Goal: Task Accomplishment & Management: Manage account settings

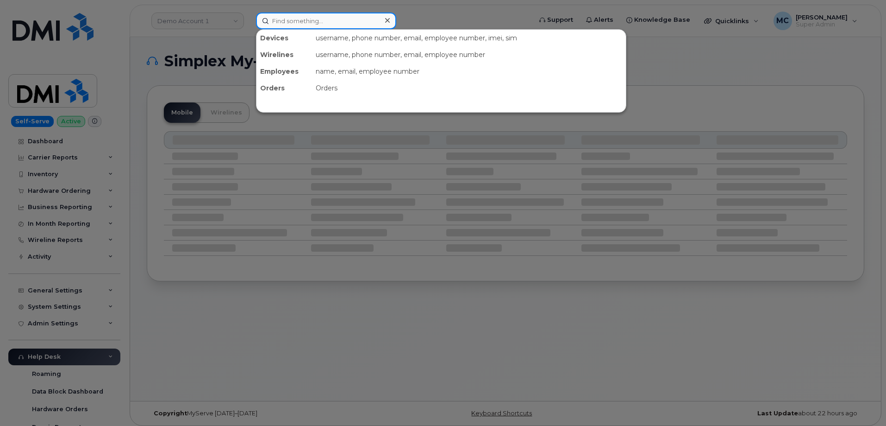
click at [308, 17] on input at bounding box center [326, 21] width 140 height 17
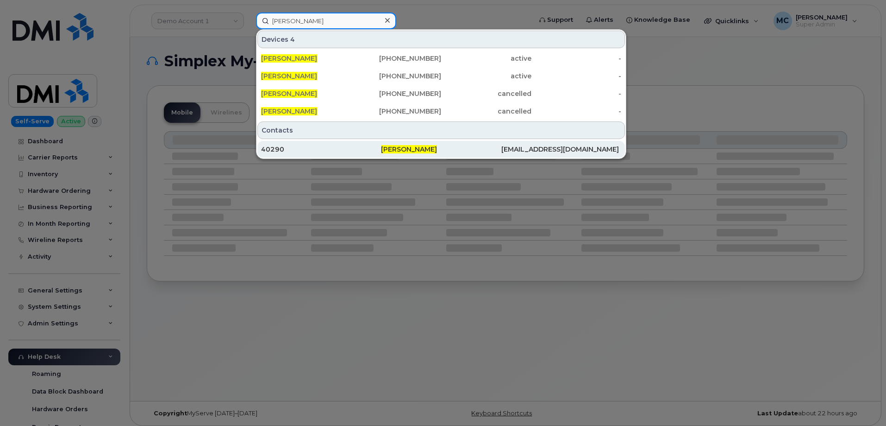
type input "stacy a gautsch"
click at [399, 148] on span "Stacy A Gautsch" at bounding box center [409, 149] width 56 height 8
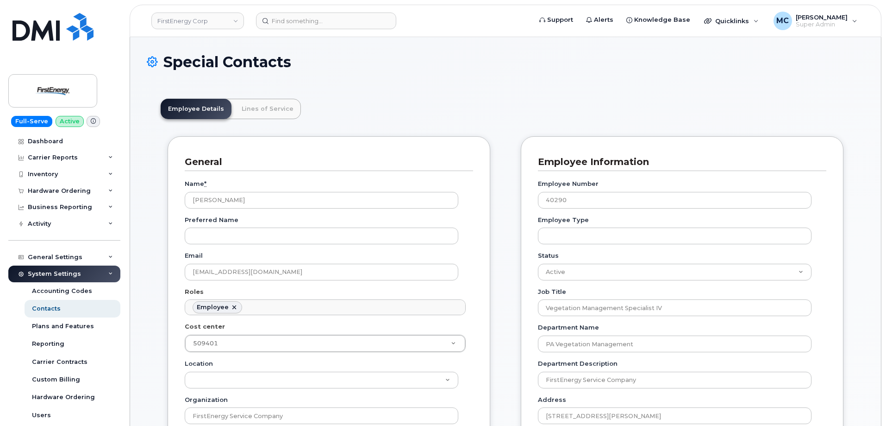
scroll to position [27, 0]
click at [278, 110] on link "Lines of Service" at bounding box center [267, 109] width 67 height 20
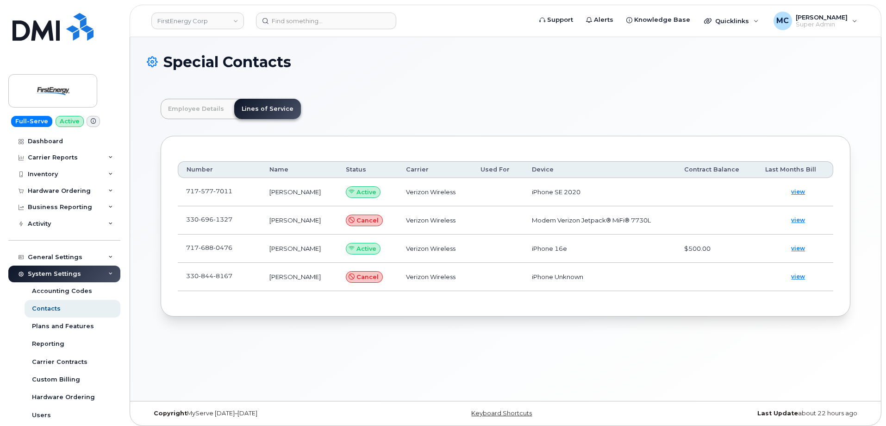
click at [463, 99] on header "Employee Details Lines of Service" at bounding box center [506, 109] width 690 height 20
click at [217, 245] on span "0476" at bounding box center [222, 247] width 19 height 7
click at [238, 247] on span at bounding box center [239, 249] width 7 height 7
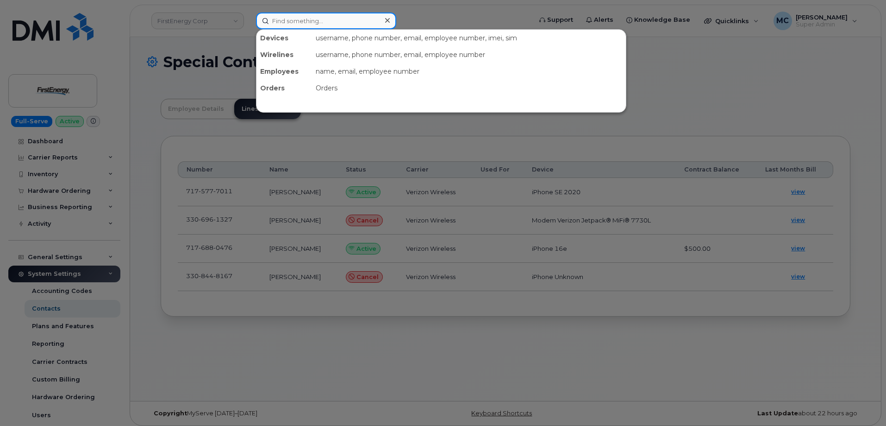
click at [320, 15] on input at bounding box center [326, 21] width 140 height 17
paste input "234-855-2291"
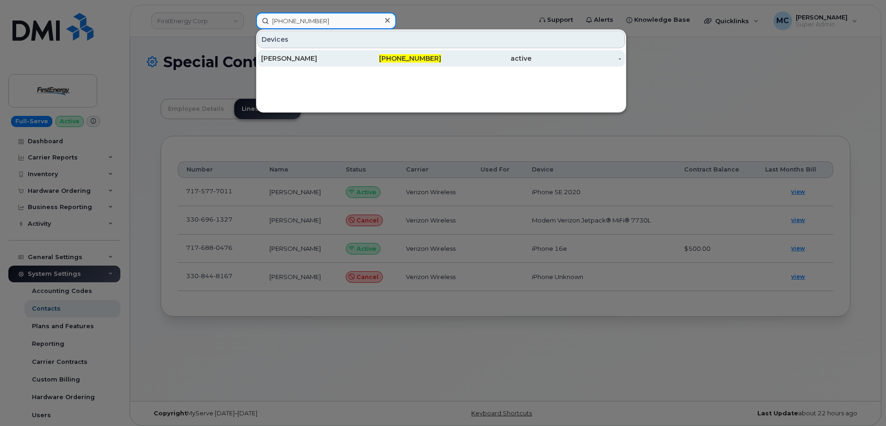
type input "234-855-2291"
click at [339, 57] on div "[PERSON_NAME]" at bounding box center [306, 58] width 90 height 9
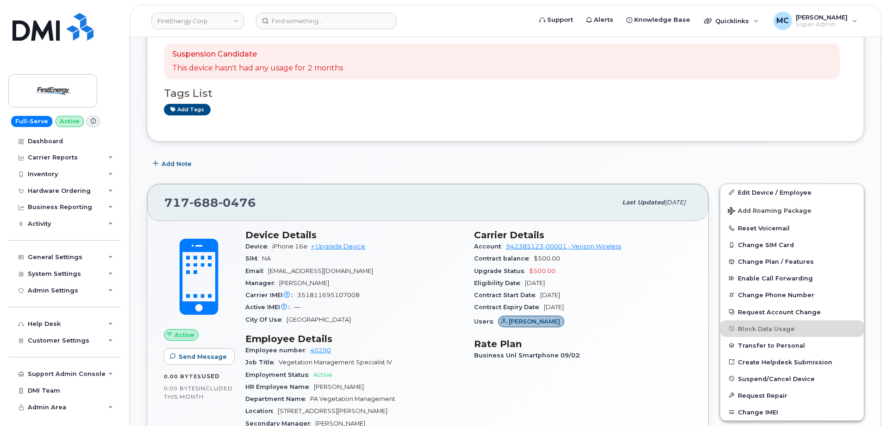
scroll to position [166, 0]
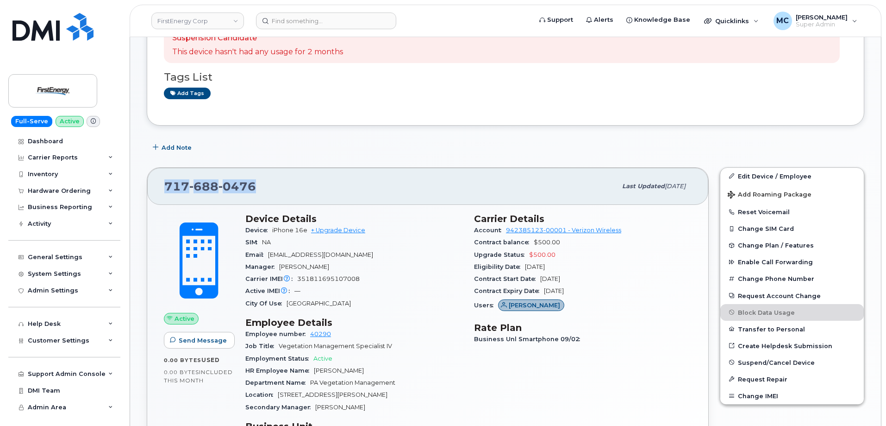
drag, startPoint x: 274, startPoint y: 189, endPoint x: 165, endPoint y: 186, distance: 108.8
click at [165, 186] on div "717 688 0476" at bounding box center [390, 185] width 452 height 19
copy span "717 688 0476"
click at [260, 138] on div "Suspension Candidate This device hasn't had any usage for 2 months Tags List Ad…" at bounding box center [506, 424] width 718 height 846
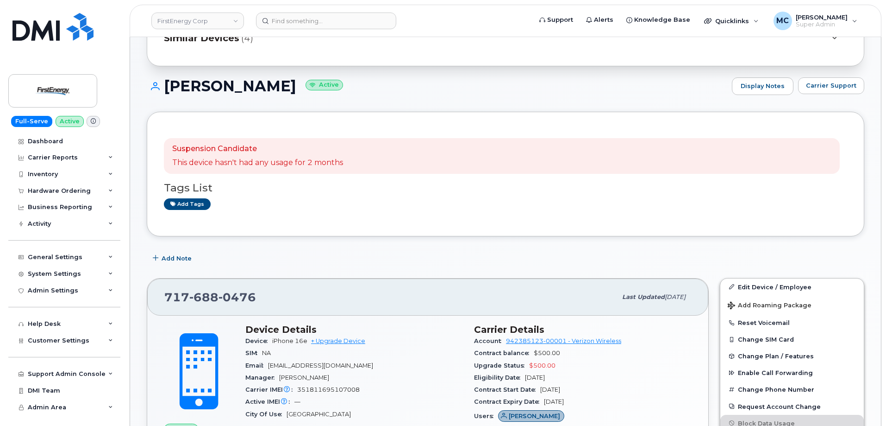
scroll to position [69, 0]
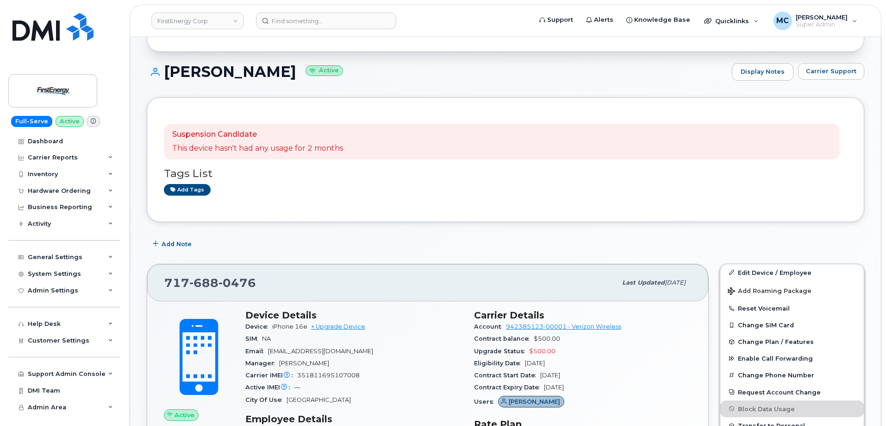
click at [497, 137] on div "Suspension Candidate This device hasn't had any usage for 2 months" at bounding box center [502, 142] width 676 height 36
click at [338, 20] on input at bounding box center [326, 21] width 140 height 17
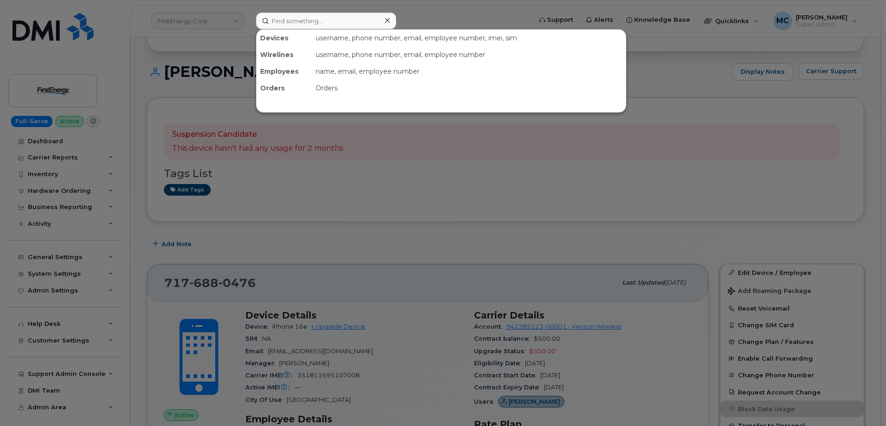
click at [388, 23] on icon at bounding box center [387, 20] width 5 height 7
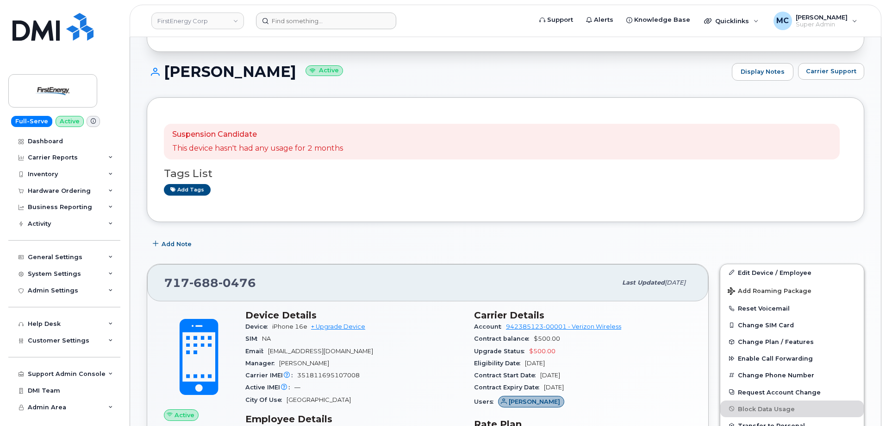
click at [437, 19] on form at bounding box center [390, 21] width 269 height 17
click at [282, 241] on div "Add Note" at bounding box center [506, 244] width 718 height 17
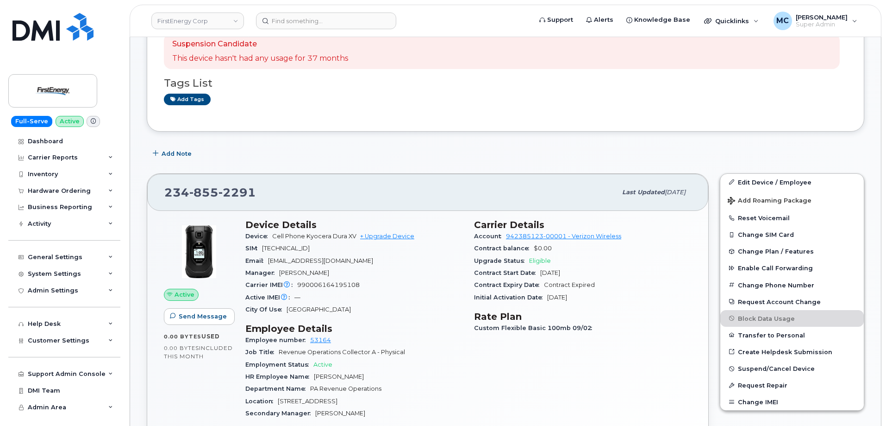
scroll to position [190, 0]
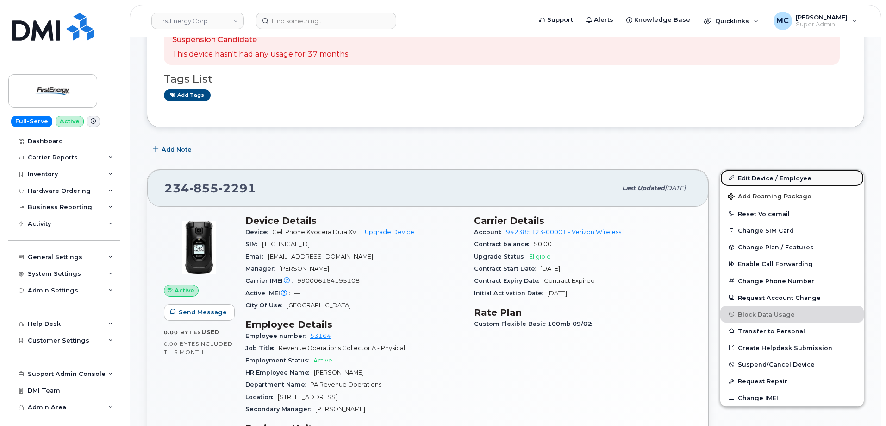
click at [782, 174] on link "Edit Device / Employee" at bounding box center [792, 177] width 144 height 17
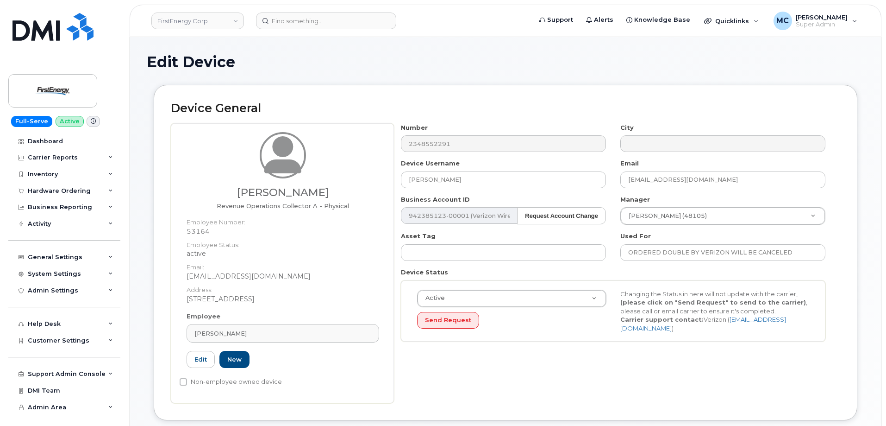
drag, startPoint x: 888, startPoint y: 113, endPoint x: 882, endPoint y: 187, distance: 73.9
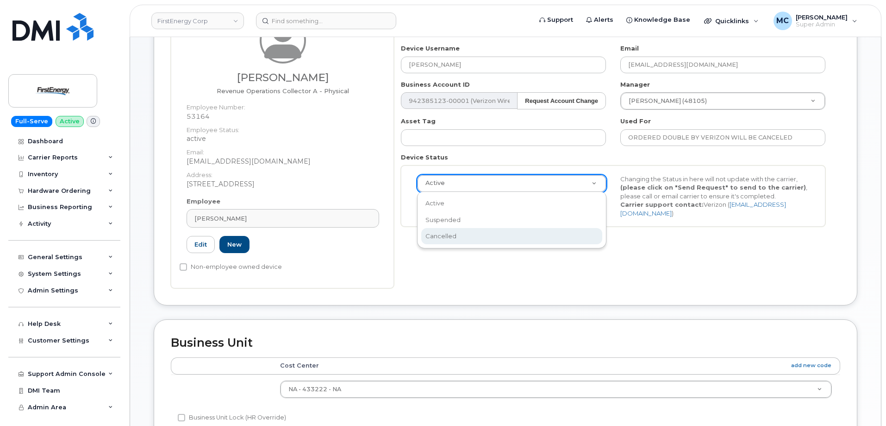
scroll to position [0, 3]
select select "cancelled"
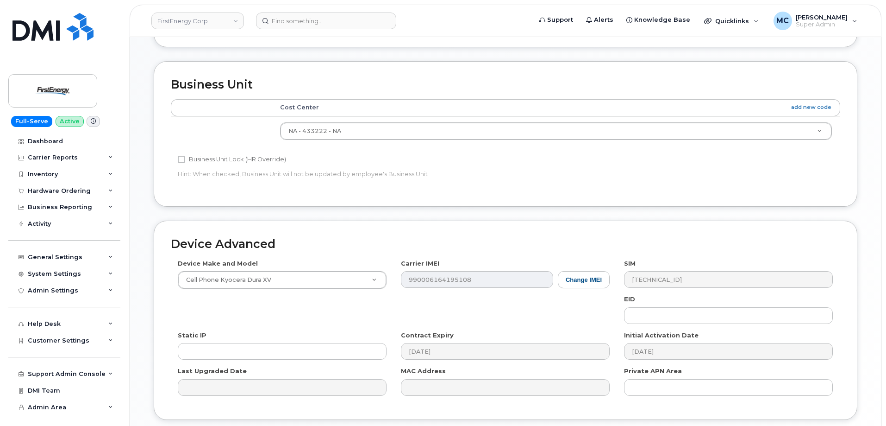
scroll to position [444, 0]
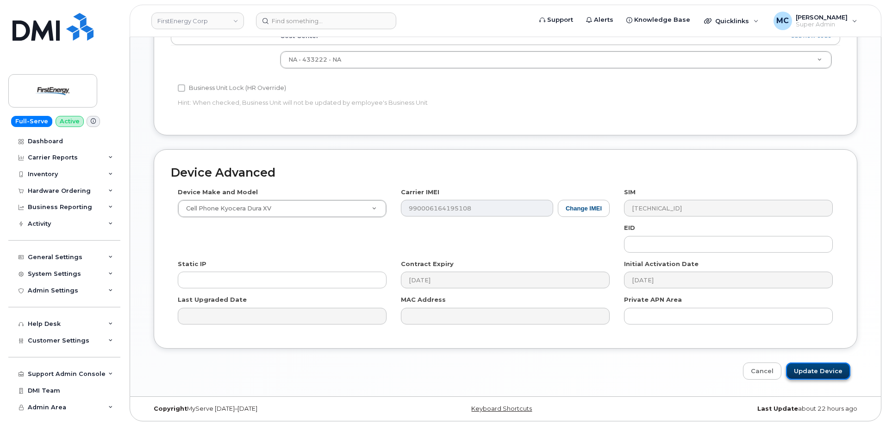
click at [820, 369] on input "Update Device" at bounding box center [818, 370] width 64 height 17
type input "Saving..."
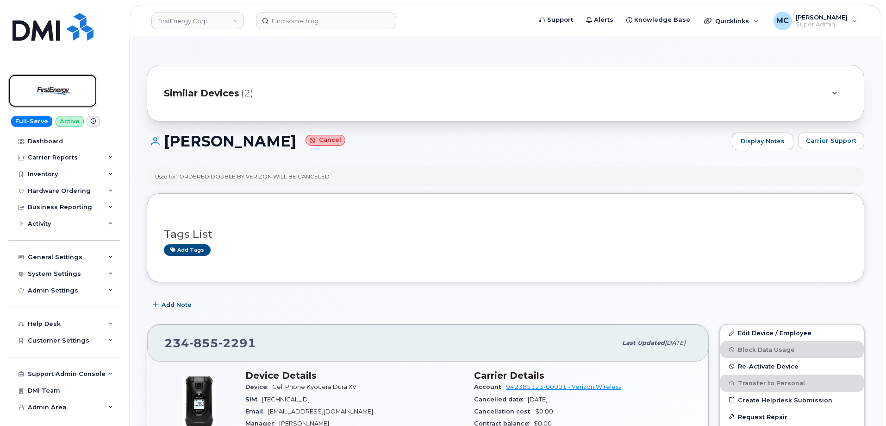
click at [55, 95] on img at bounding box center [52, 90] width 71 height 27
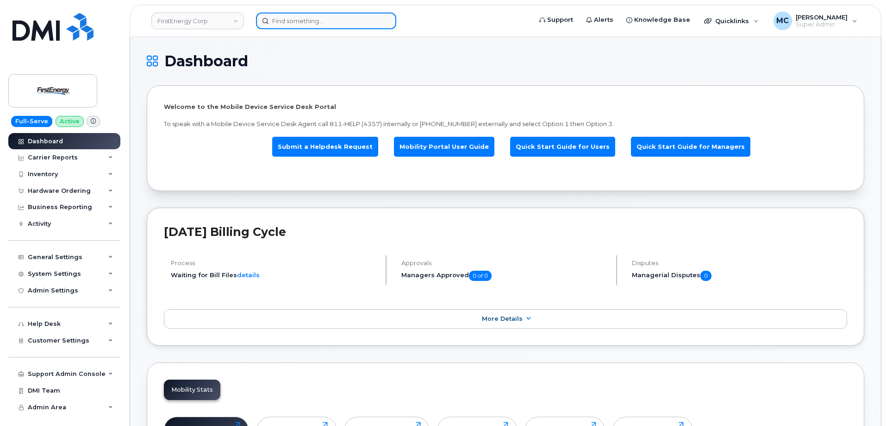
click at [340, 20] on input at bounding box center [326, 21] width 140 height 17
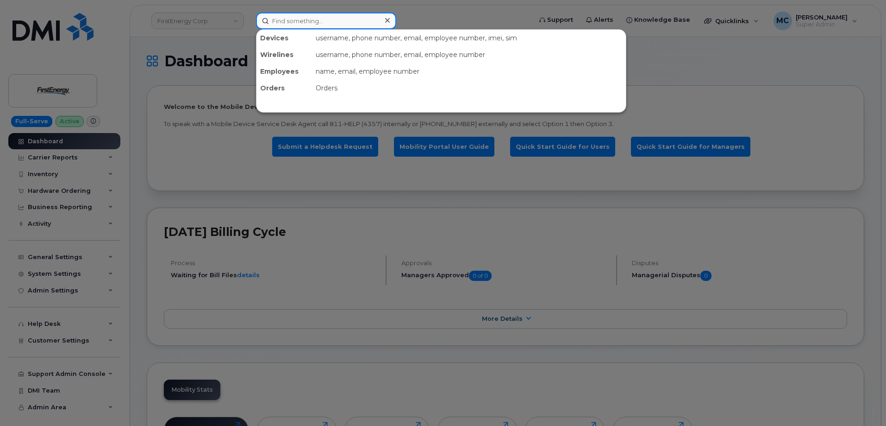
paste input "610-207-1821"
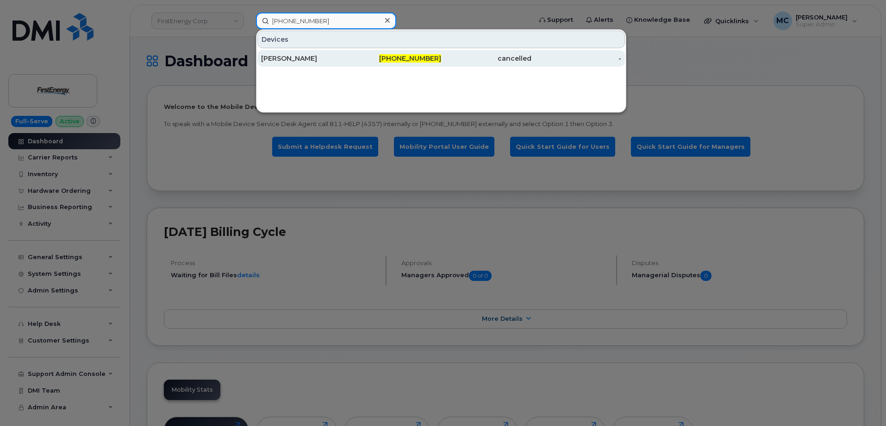
type input "610-207-1821"
click at [401, 56] on span "610-207-1821" at bounding box center [410, 58] width 62 height 8
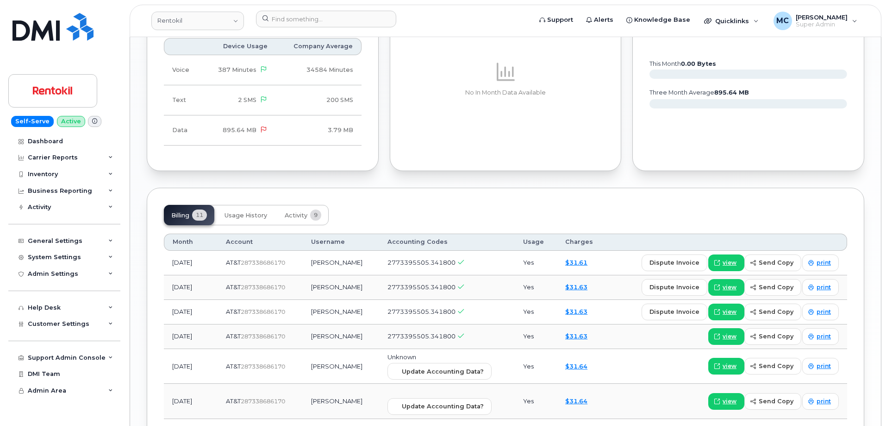
scroll to position [871, 0]
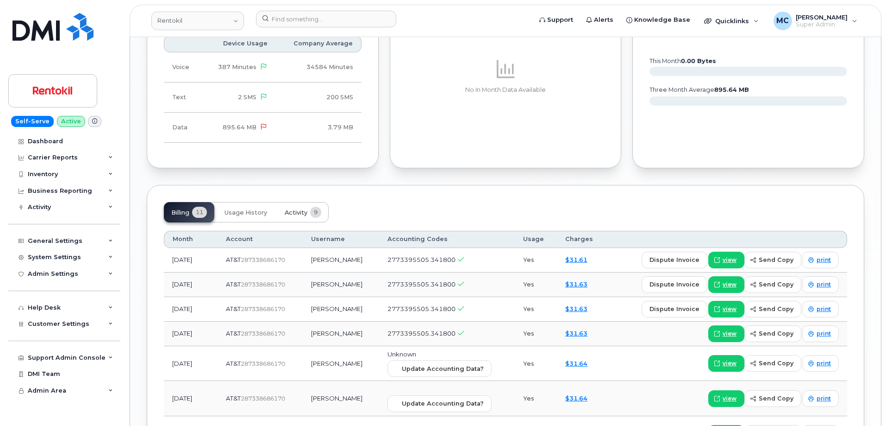
click at [303, 209] on span "Activity" at bounding box center [296, 212] width 23 height 7
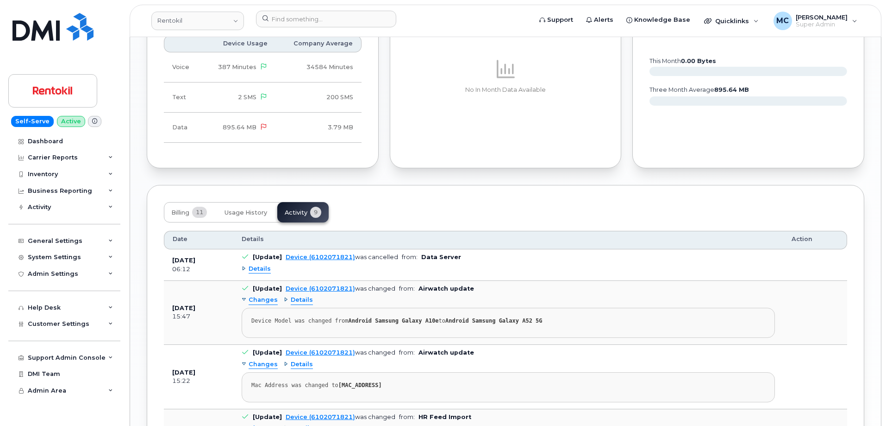
click at [261, 264] on span "Details" at bounding box center [260, 268] width 22 height 9
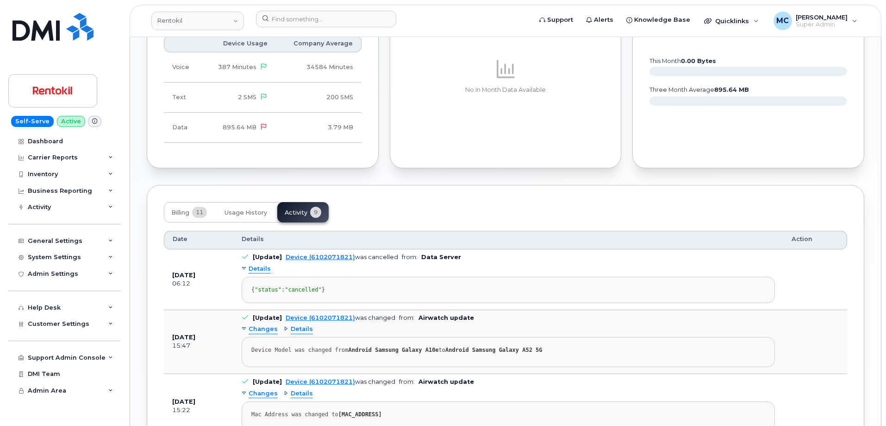
click at [261, 264] on span "Details" at bounding box center [260, 268] width 22 height 9
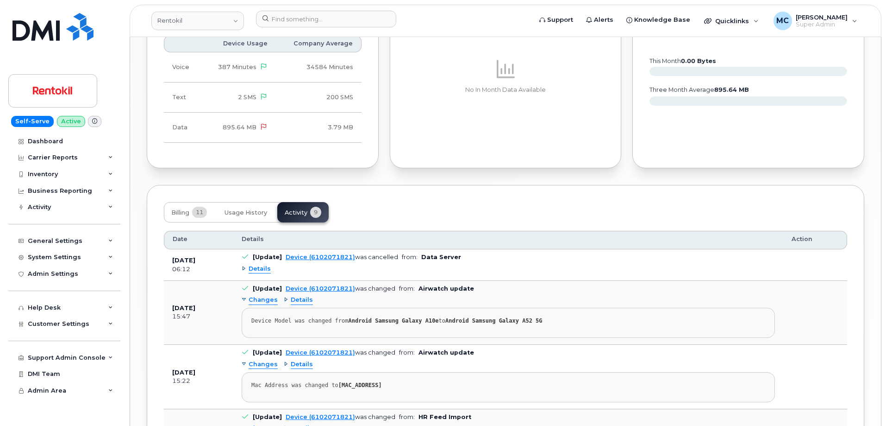
click at [526, 202] on div "Billing 11 Usage History Activity 9" at bounding box center [505, 212] width 683 height 20
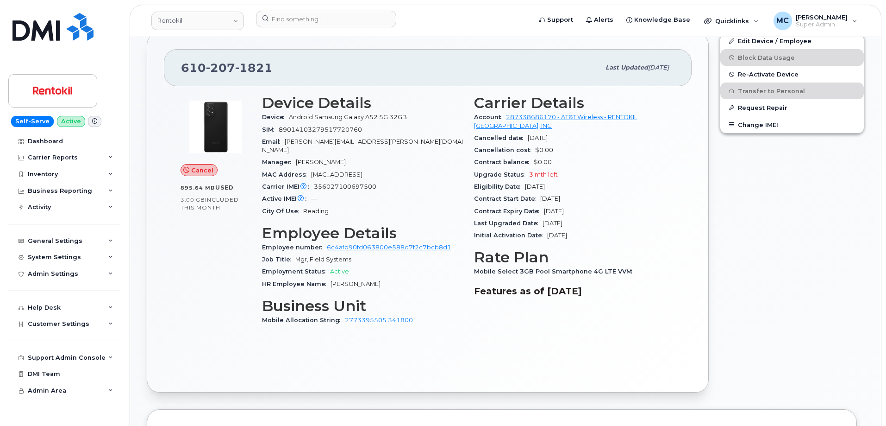
scroll to position [260, 0]
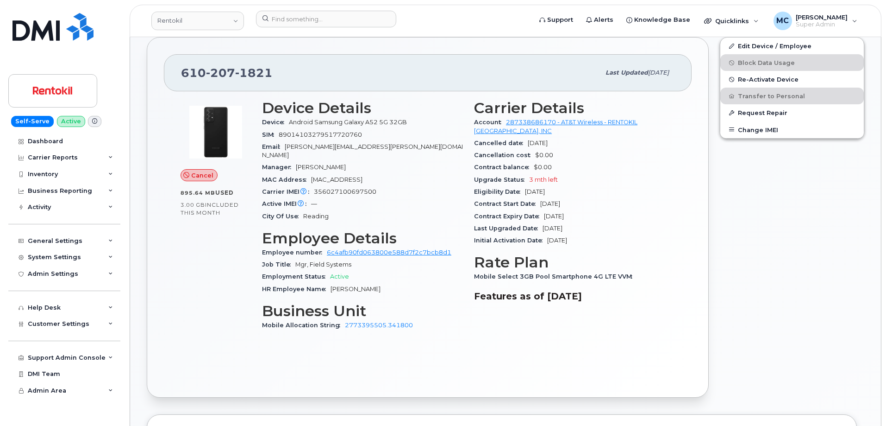
click at [772, 210] on div "Edit Device / Employee Block Data Usage Re-Activate Device Transfer to Personal…" at bounding box center [792, 216] width 156 height 371
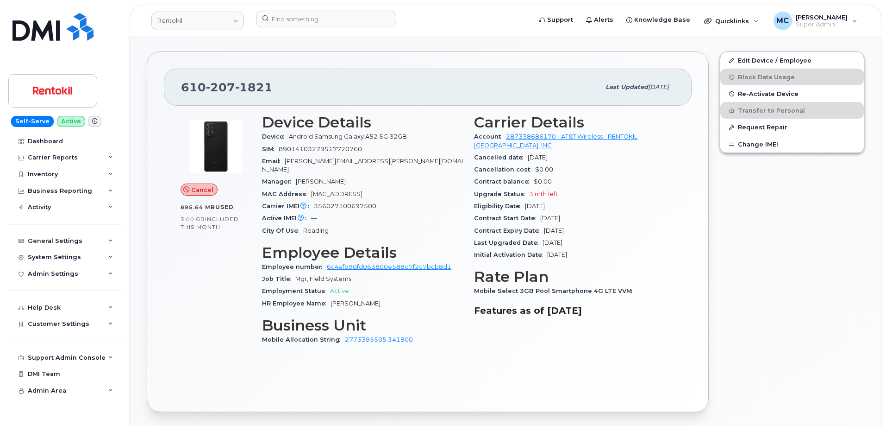
scroll to position [243, 0]
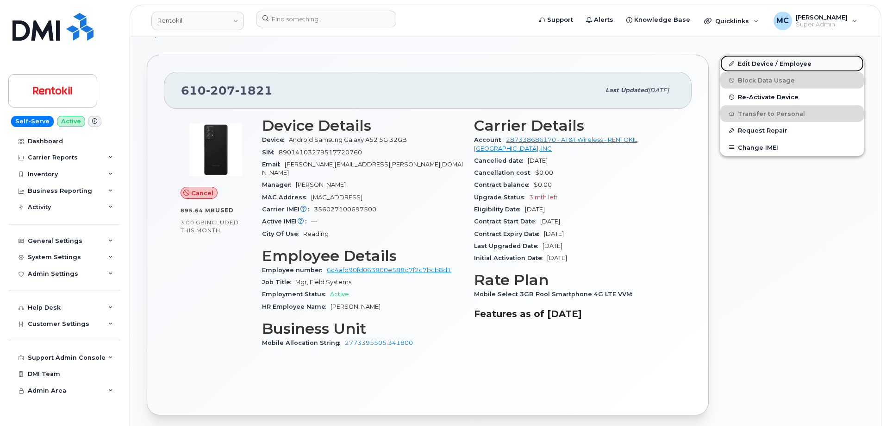
click at [755, 59] on link "Edit Device / Employee" at bounding box center [792, 63] width 144 height 17
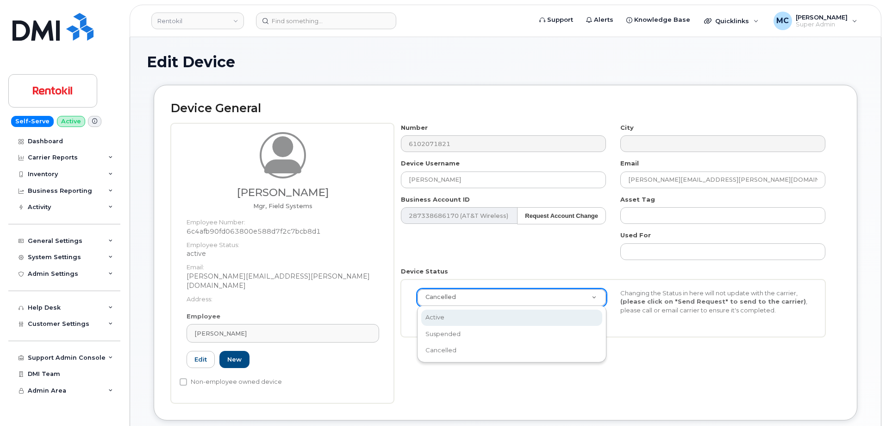
select select "active"
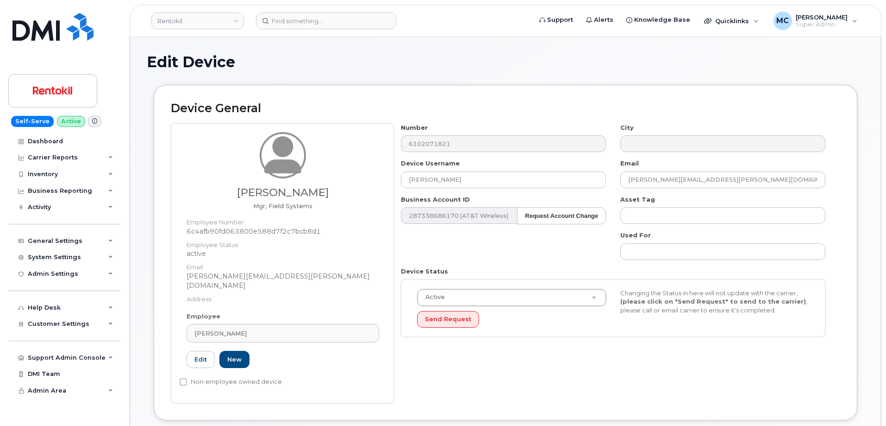
click at [844, 248] on div "Device General [PERSON_NAME] Mgr, Field Systems Employee Number: 6c4afb90fd0638…" at bounding box center [506, 252] width 704 height 335
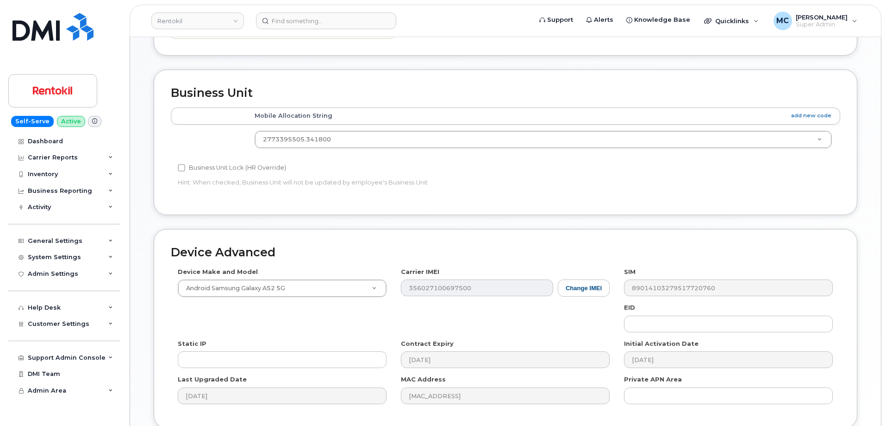
scroll to position [435, 0]
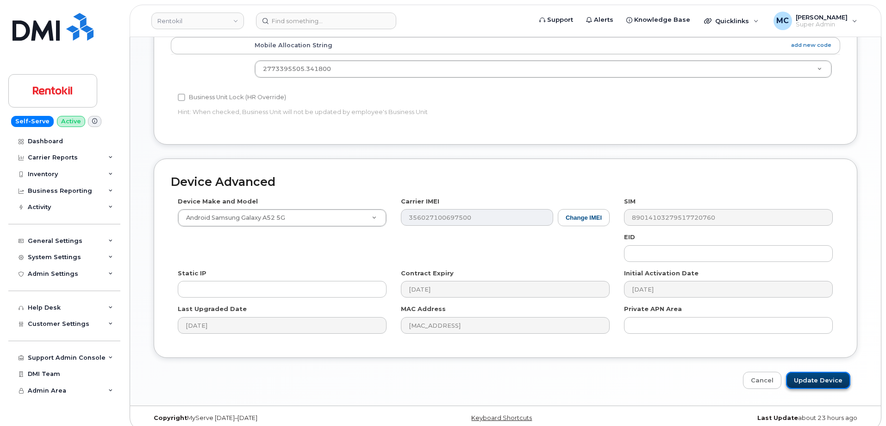
click at [814, 373] on input "Update Device" at bounding box center [818, 379] width 64 height 17
type input "Saving..."
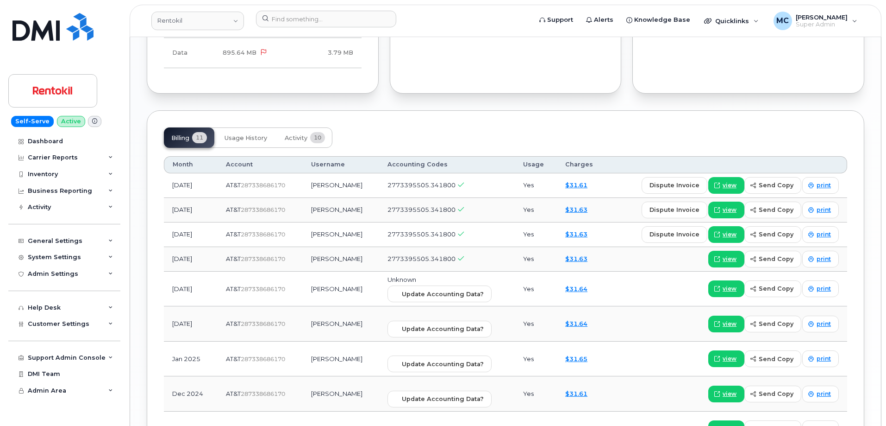
scroll to position [947, 0]
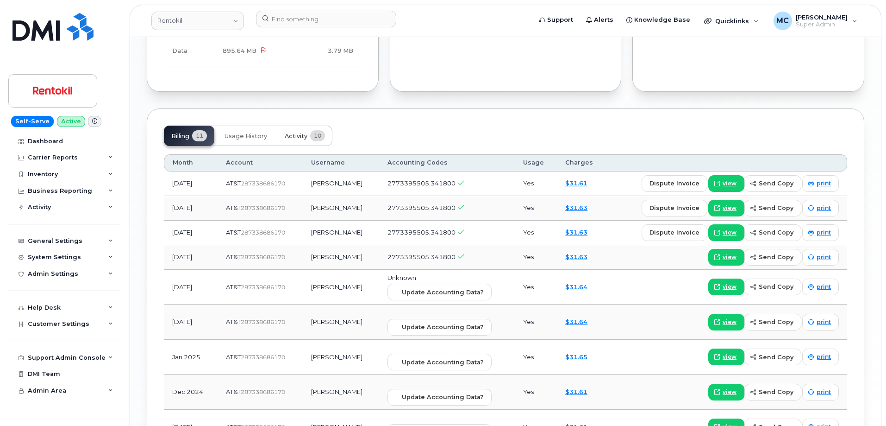
click at [293, 132] on span "Activity" at bounding box center [296, 135] width 23 height 7
